Goal: Navigation & Orientation: Find specific page/section

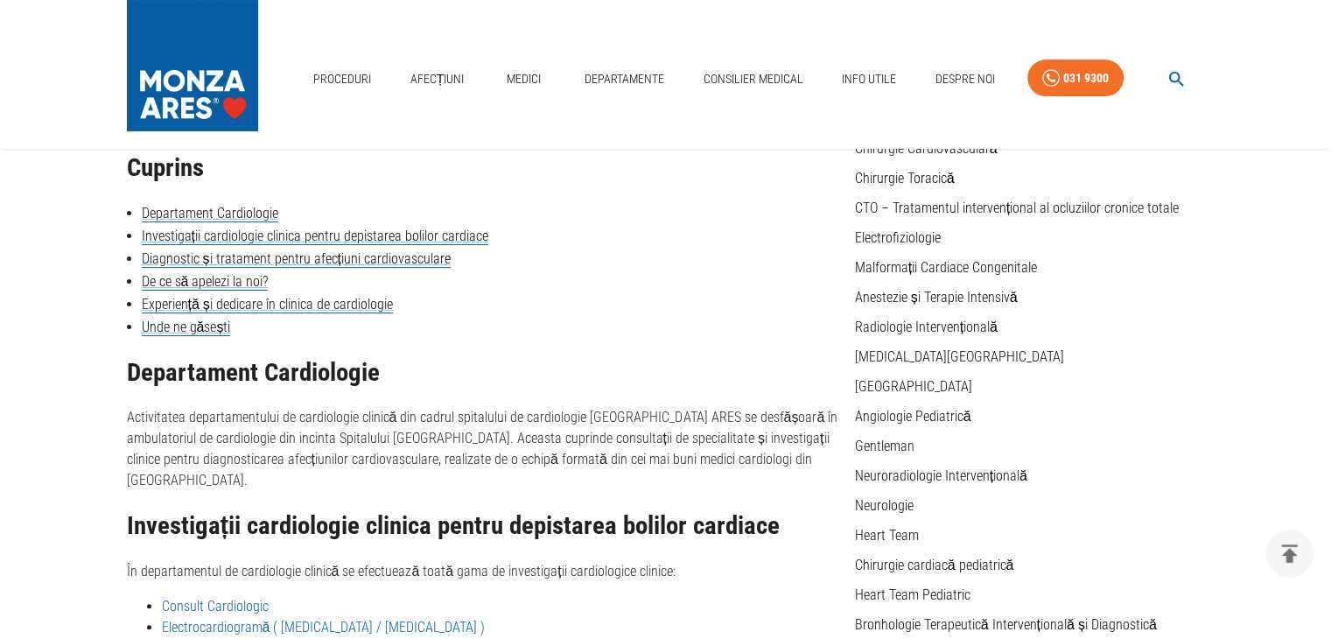
scroll to position [280, 0]
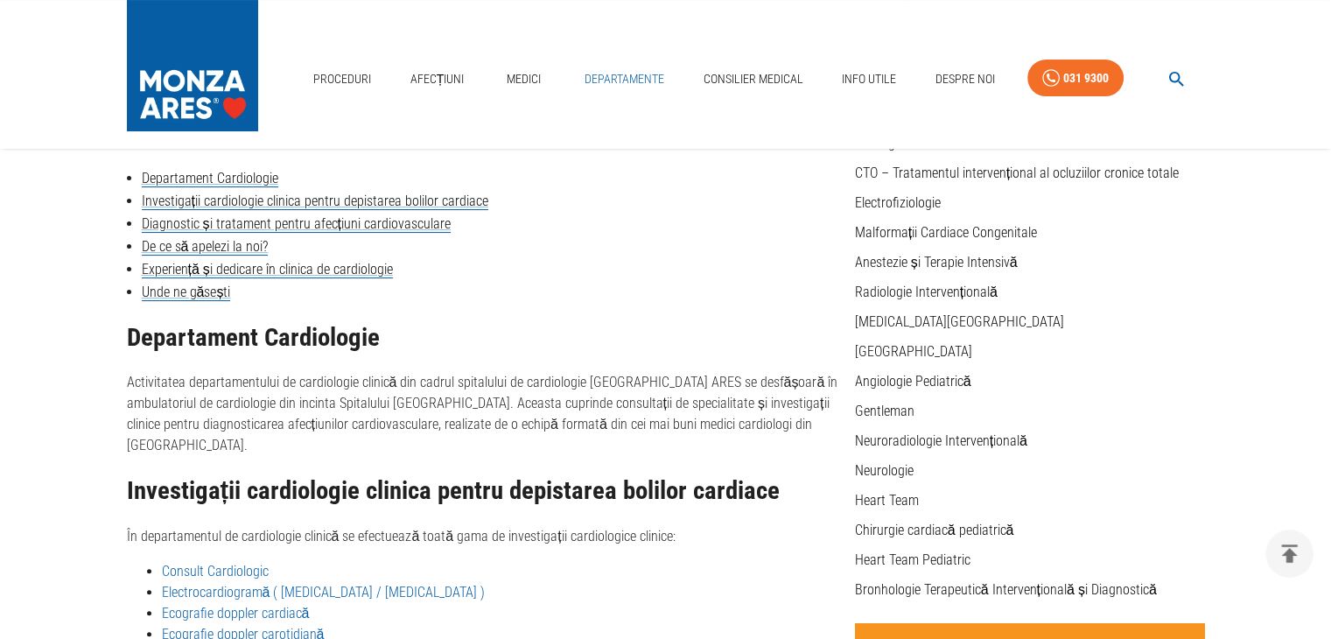
click at [631, 71] on link "Departamente" at bounding box center [624, 79] width 94 height 36
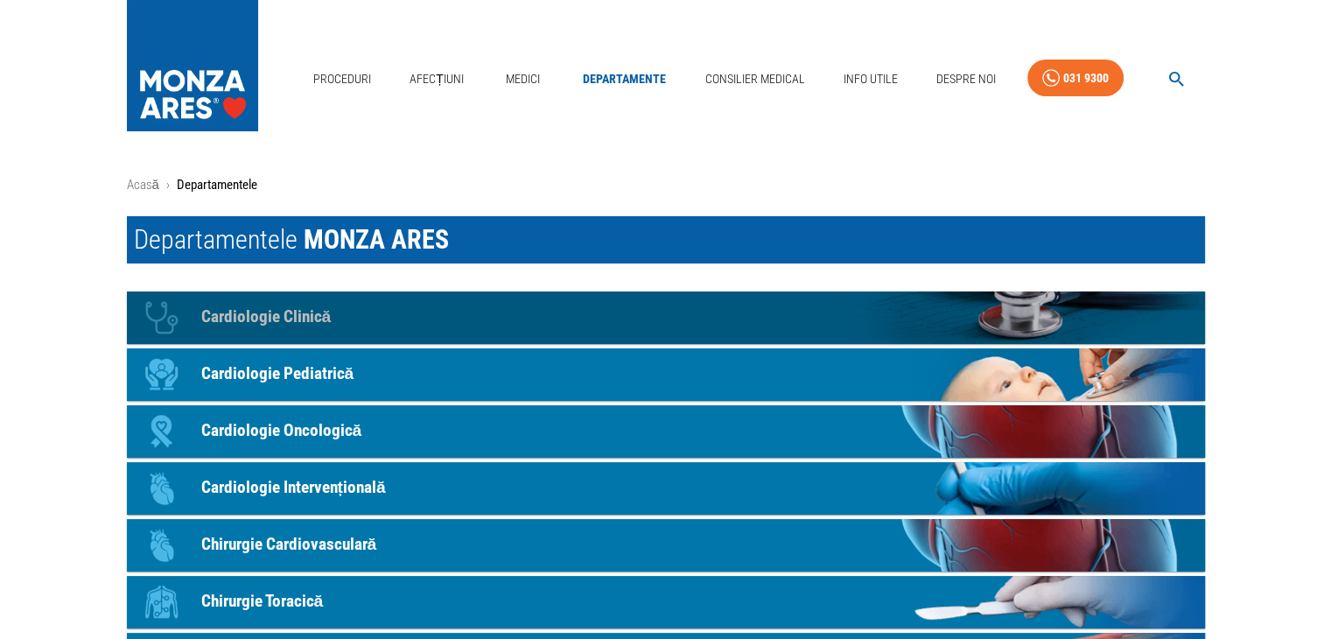
click at [266, 323] on p "Cardiologie Clinică" at bounding box center [266, 316] width 130 height 25
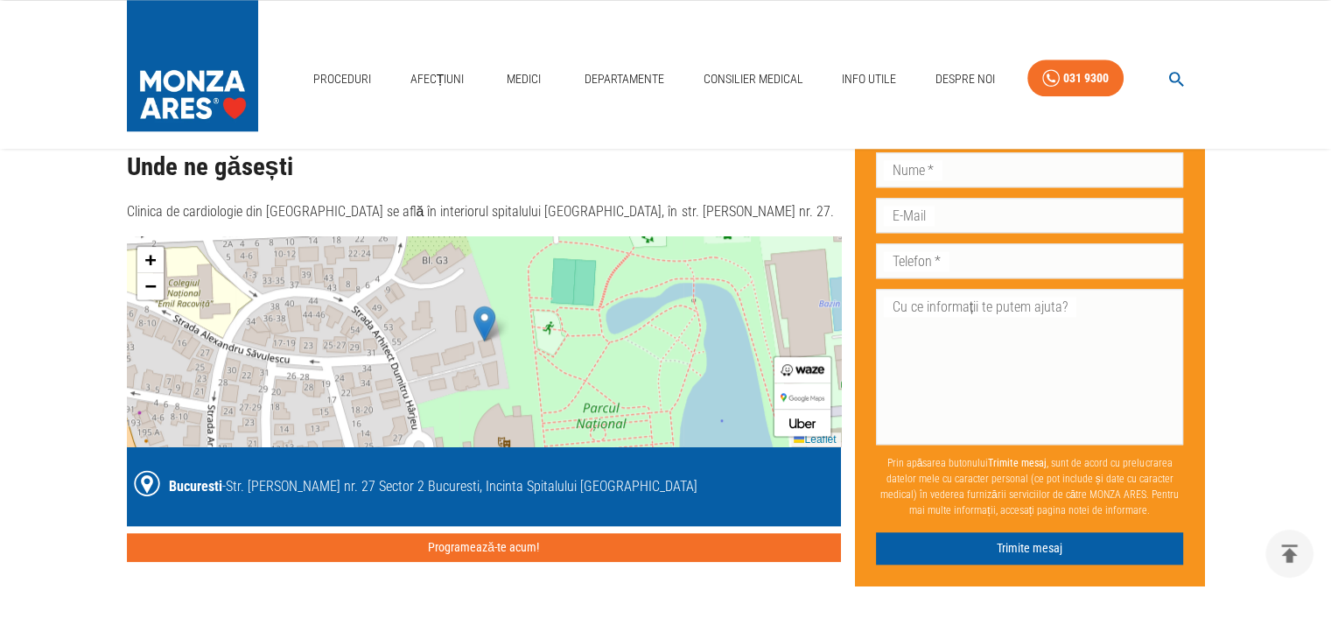
scroll to position [1668, 0]
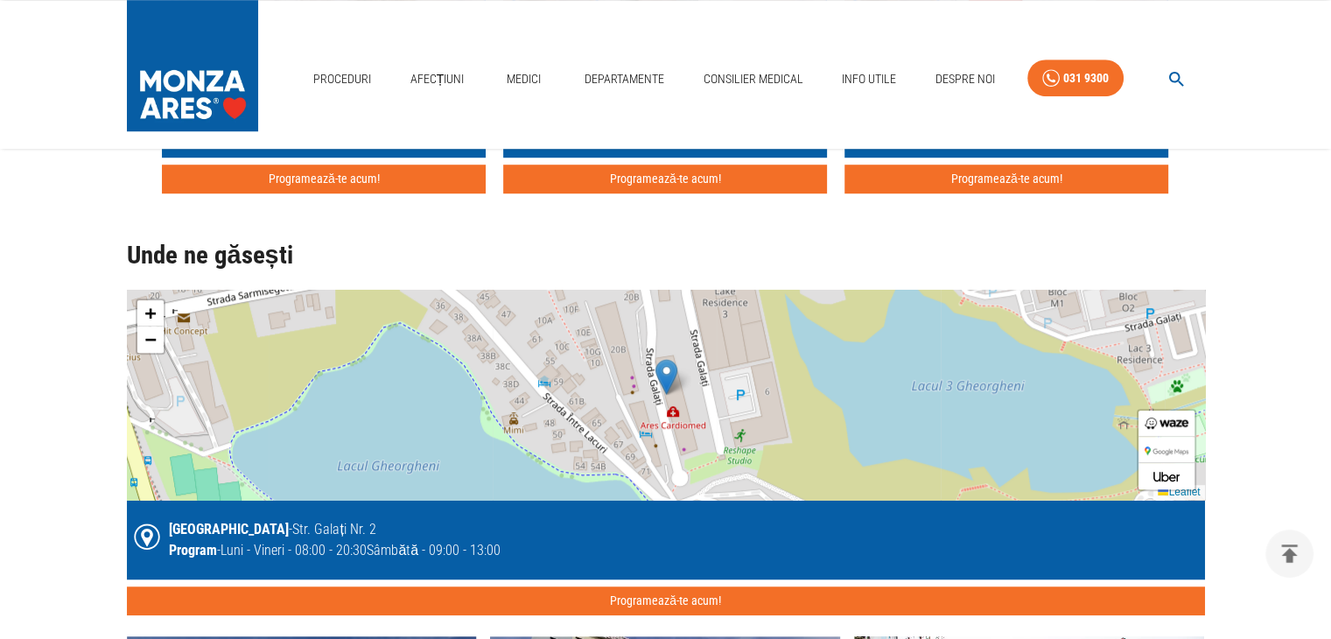
scroll to position [1259, 0]
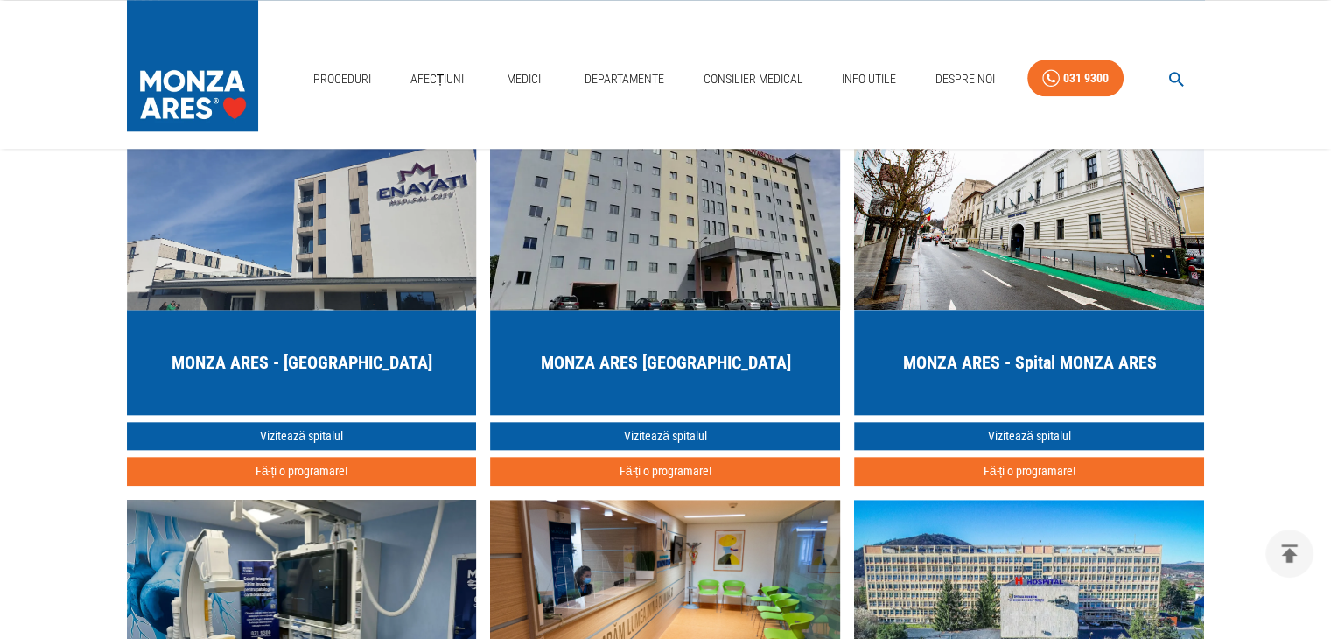
click at [1330, 633] on html "Proceduri Afecțiuni Medici Departamente Consilier Medical Info Utile Despre Noi…" at bounding box center [665, 131] width 1331 height 3782
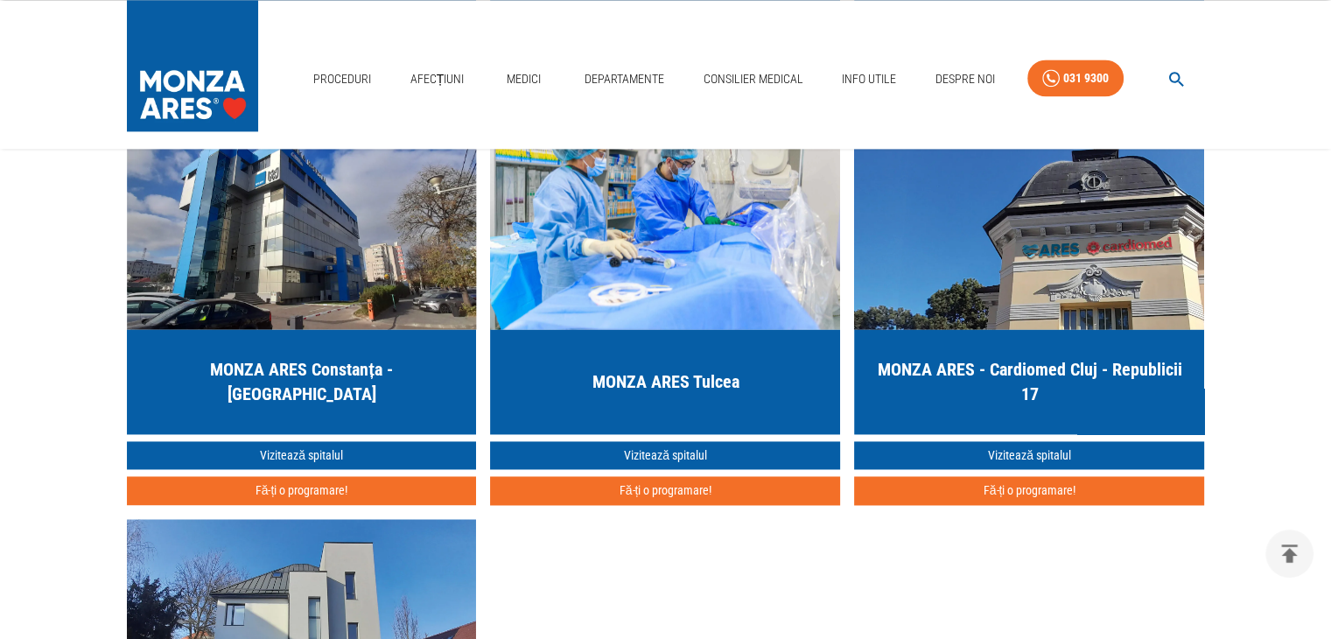
scroll to position [2564, 0]
